Goal: Task Accomplishment & Management: Use online tool/utility

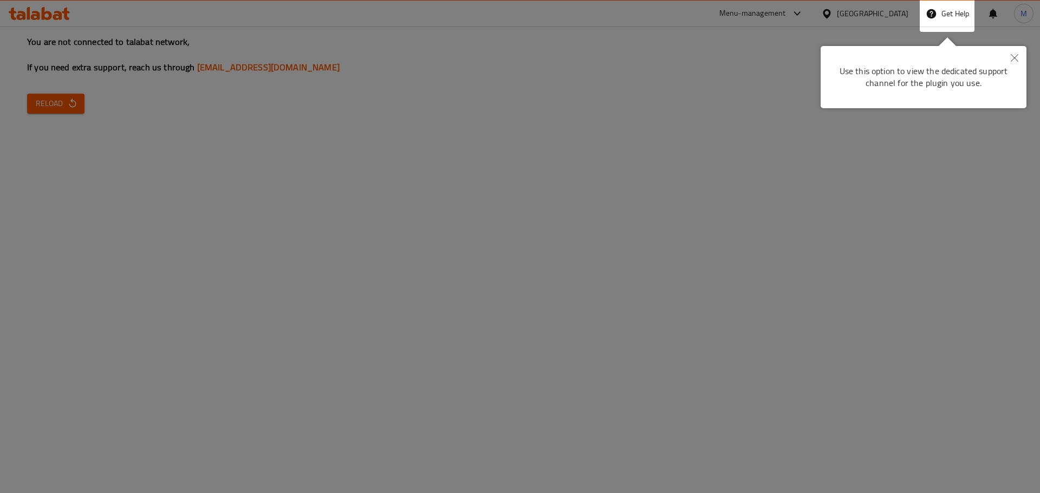
click at [1012, 59] on icon "Close" at bounding box center [1015, 58] width 8 height 8
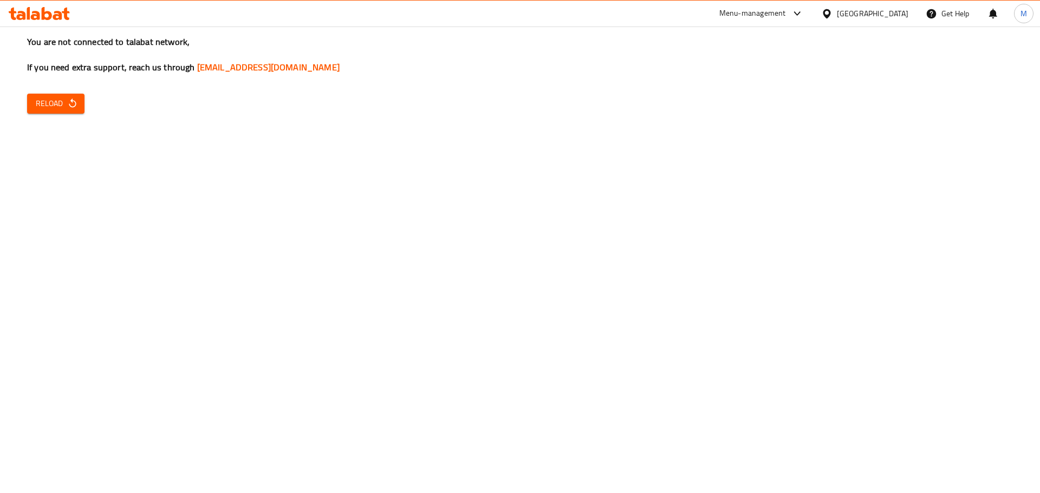
click at [63, 111] on button "Reload" at bounding box center [55, 104] width 57 height 20
click at [71, 107] on icon "button" at bounding box center [72, 103] width 11 height 11
click at [679, 230] on div "You are not connected to talabat network, If you need extra support, reach us t…" at bounding box center [520, 246] width 1040 height 493
click at [68, 102] on icon "button" at bounding box center [72, 103] width 11 height 11
